Goal: Communication & Community: Answer question/provide support

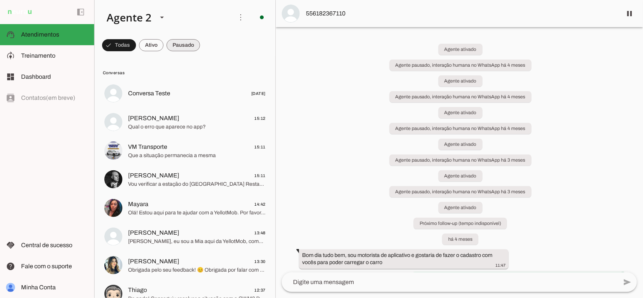
click at [180, 47] on span at bounding box center [183, 45] width 34 height 18
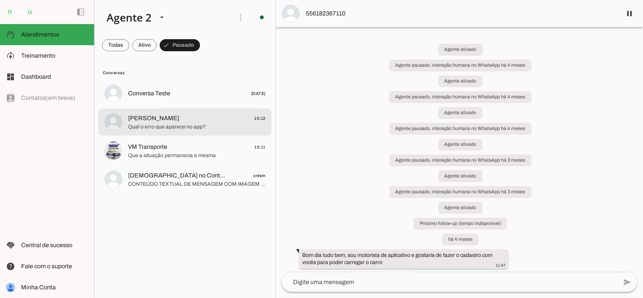
click at [216, 121] on span "[PERSON_NAME] 15:12" at bounding box center [196, 117] width 137 height 9
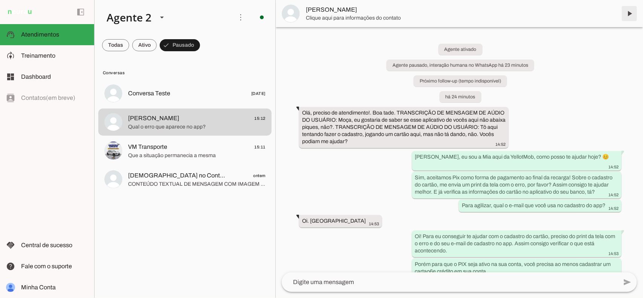
click at [626, 20] on span at bounding box center [629, 14] width 18 height 18
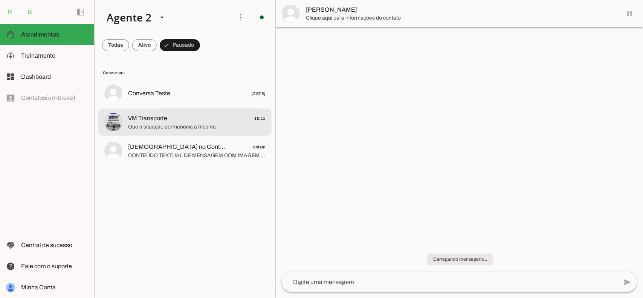
click at [174, 124] on span "Que a situação permanecia a mesma" at bounding box center [196, 127] width 137 height 8
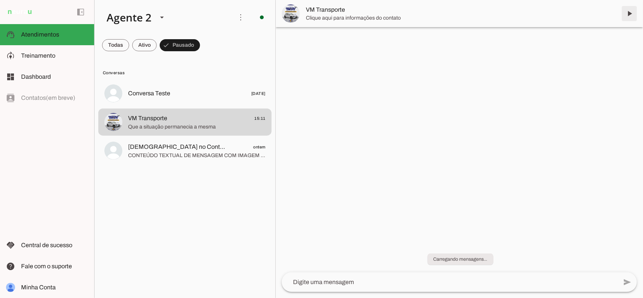
click at [629, 15] on span at bounding box center [629, 14] width 18 height 18
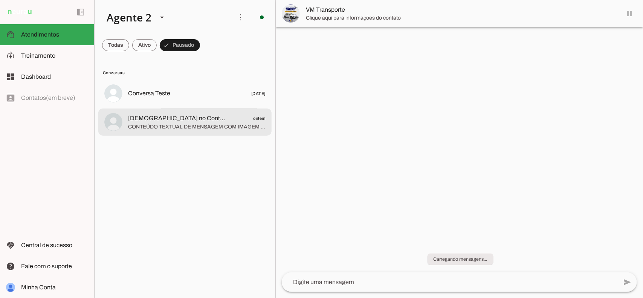
click at [232, 133] on md-item "[DEMOGRAPHIC_DATA] no Controle De Tudo. ontem" at bounding box center [184, 121] width 173 height 27
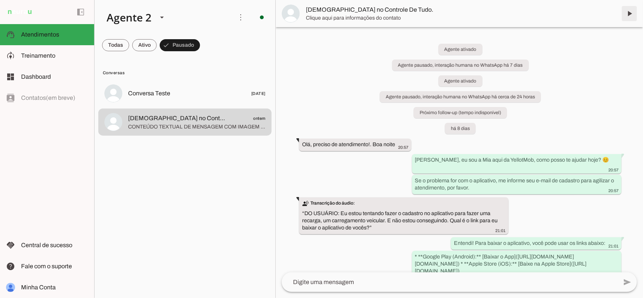
click at [628, 12] on span at bounding box center [629, 14] width 18 height 18
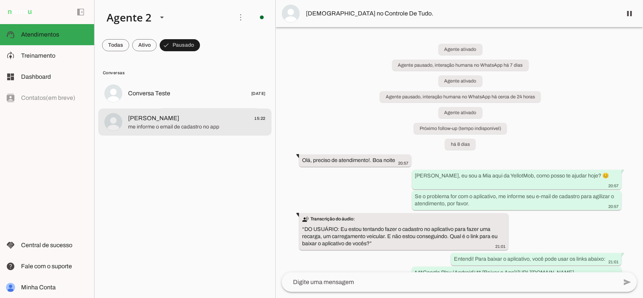
click at [176, 112] on md-item "[PERSON_NAME] 15:22 me informe o email de cadastro no app" at bounding box center [184, 121] width 173 height 27
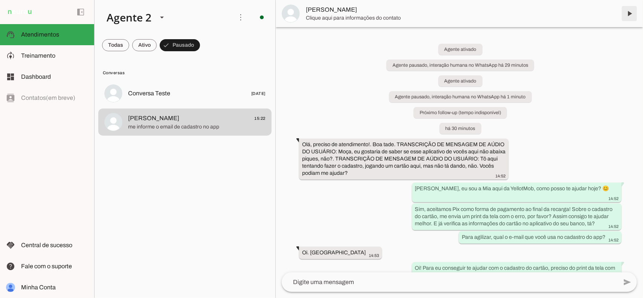
click at [629, 14] on span at bounding box center [629, 14] width 18 height 18
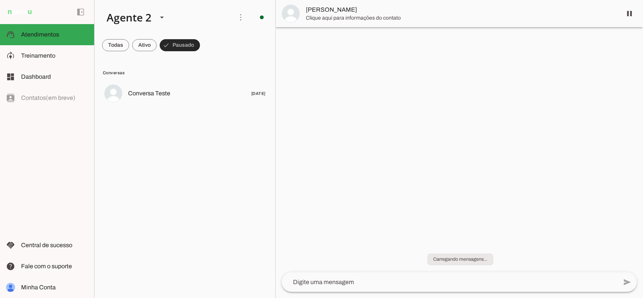
click at [184, 46] on span at bounding box center [180, 45] width 40 height 18
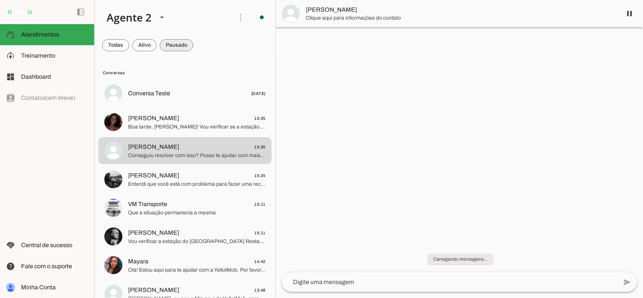
click at [184, 46] on span at bounding box center [177, 45] width 34 height 18
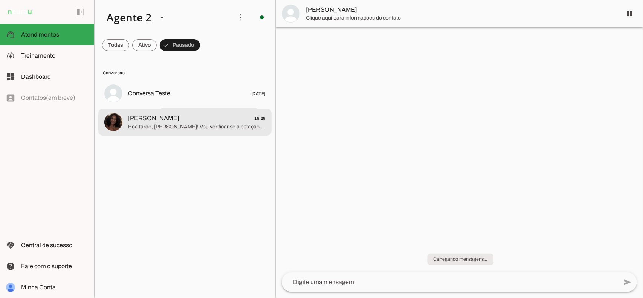
click at [230, 135] on md-item "[PERSON_NAME] 15:25 Boa tarde, [PERSON_NAME]! Vou verificar se a estação [GEOGR…" at bounding box center [184, 121] width 173 height 27
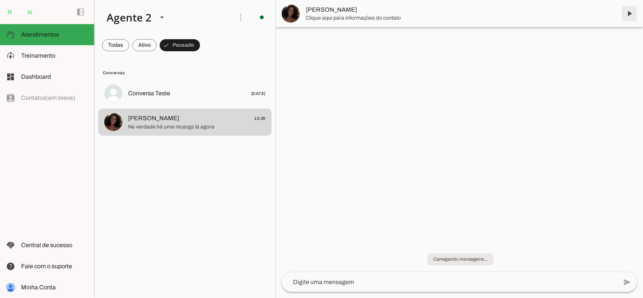
click at [626, 14] on span at bounding box center [629, 14] width 18 height 18
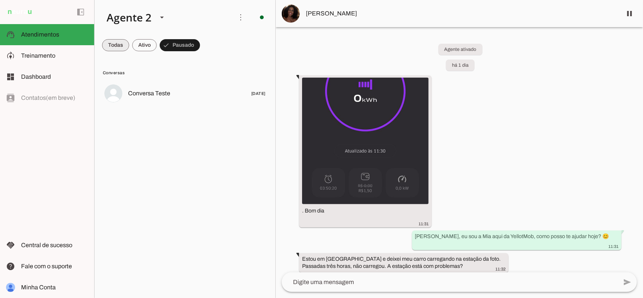
click at [118, 45] on span at bounding box center [115, 45] width 27 height 18
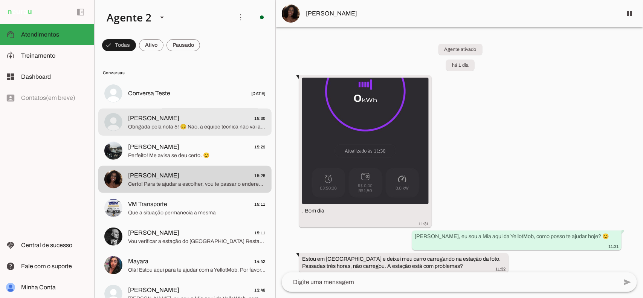
click at [182, 116] on span "[PERSON_NAME] 15:30" at bounding box center [196, 117] width 137 height 9
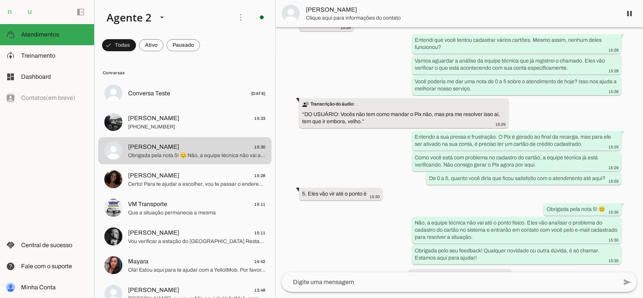
scroll to position [1156, 0]
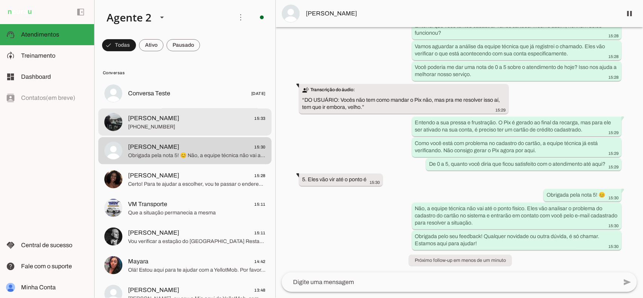
click at [183, 128] on span "[PHONE_NUMBER]" at bounding box center [196, 127] width 137 height 8
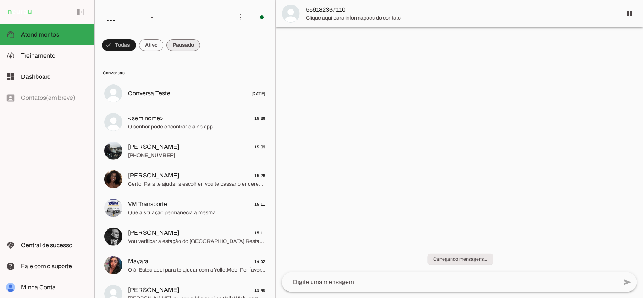
click at [176, 50] on span at bounding box center [183, 45] width 34 height 18
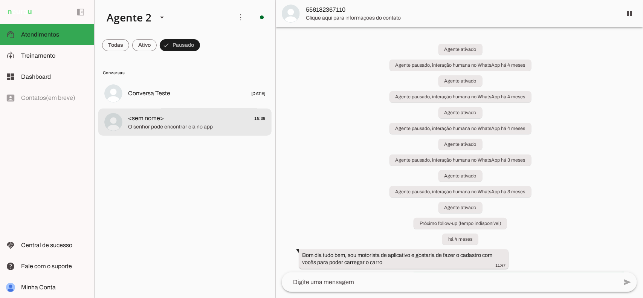
click at [253, 132] on md-item "<sem nome> 15:39 O senhor pode encontrar ela no app" at bounding box center [184, 121] width 173 height 27
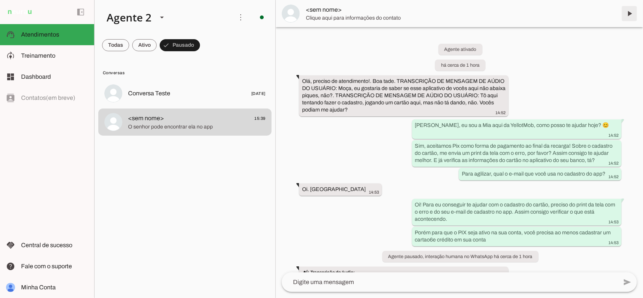
click at [630, 20] on span at bounding box center [629, 14] width 18 height 18
